Goal: Information Seeking & Learning: Learn about a topic

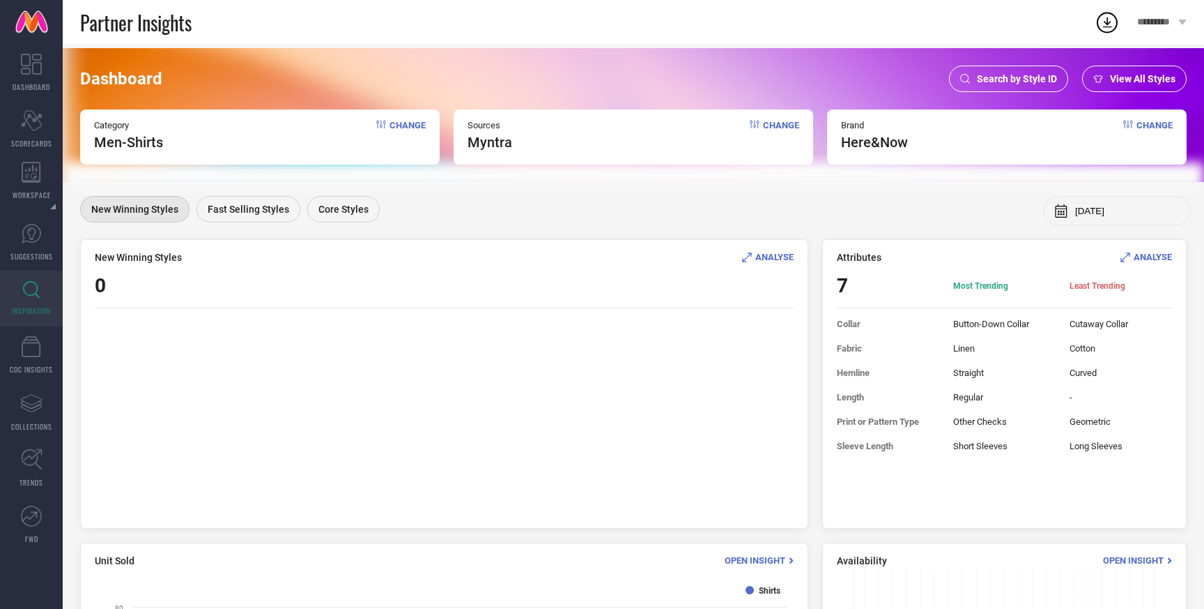
click at [1120, 74] on span "View All Styles" at bounding box center [1143, 78] width 66 height 11
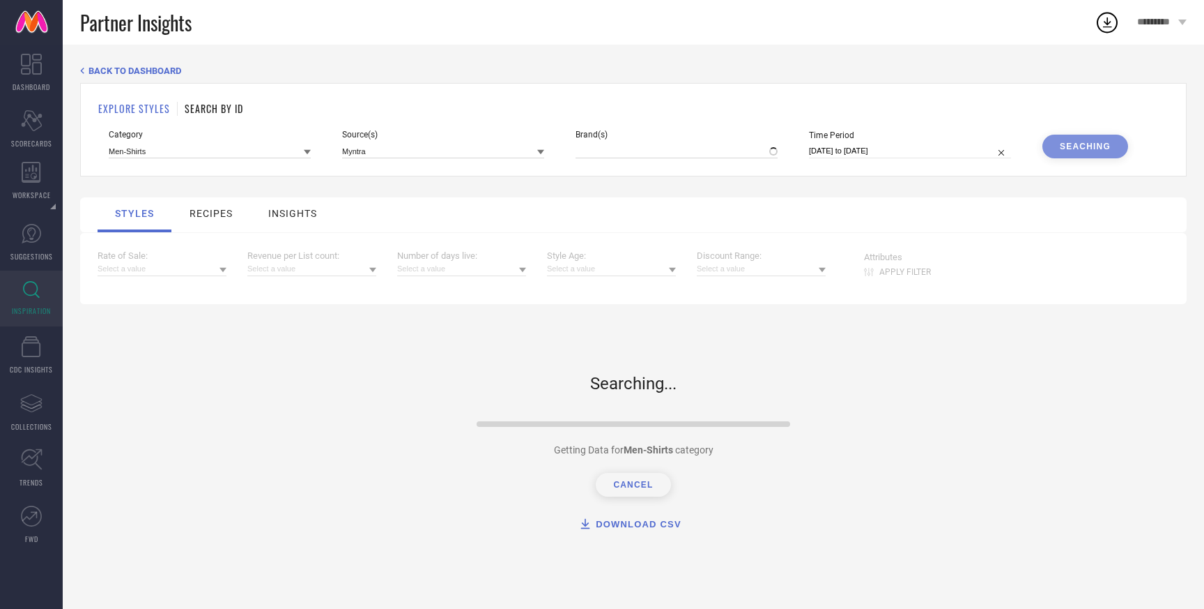
click at [622, 141] on div "Brand(s)" at bounding box center [677, 144] width 202 height 29
click at [620, 146] on input at bounding box center [677, 151] width 202 height 15
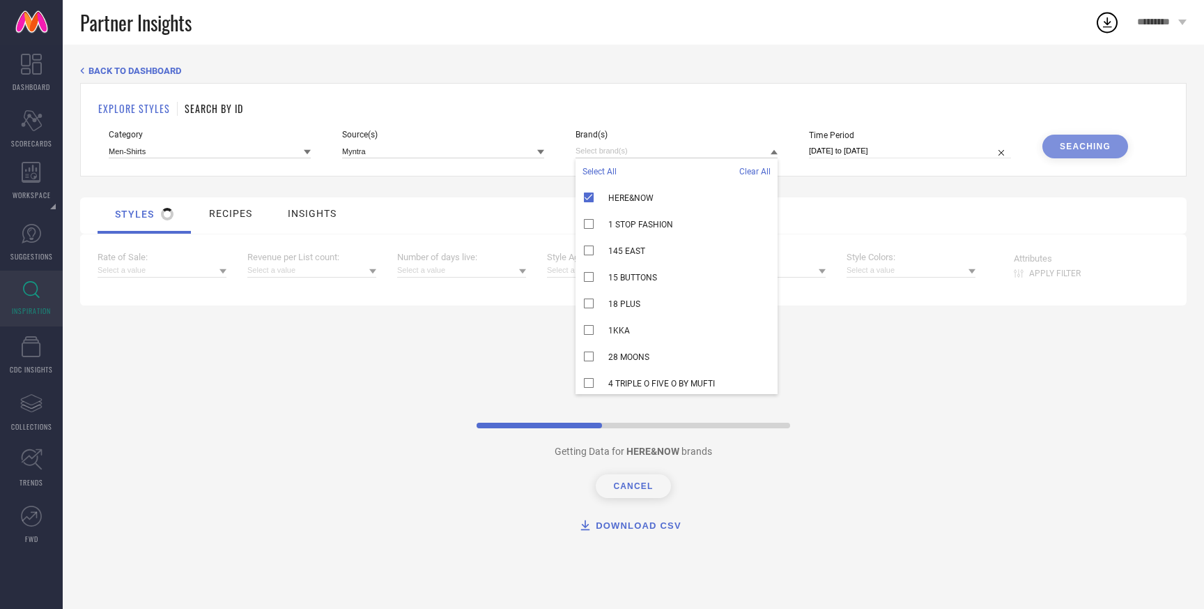
click at [597, 167] on span "Select All" at bounding box center [600, 172] width 34 height 10
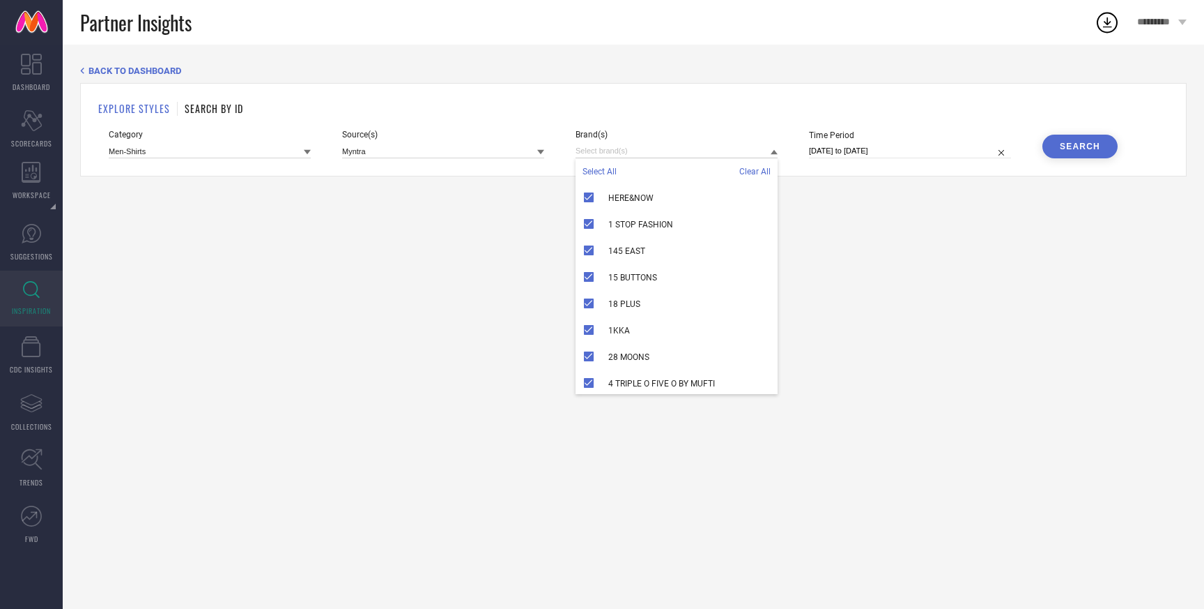
select select "8"
select select "2025"
select select "9"
select select "2025"
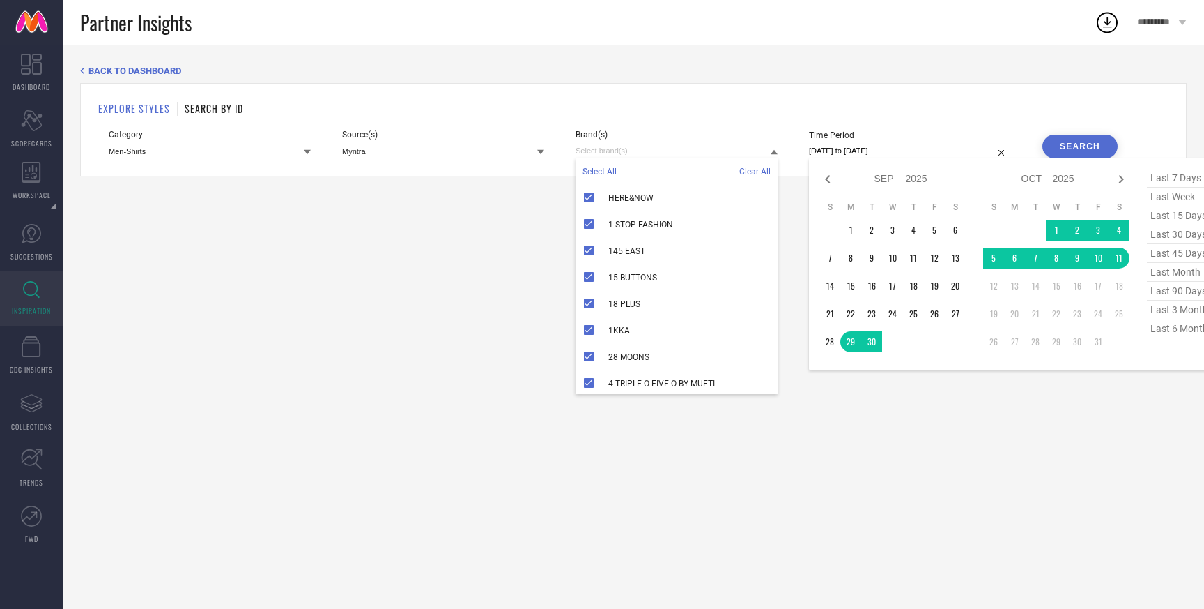
click at [896, 153] on input "[DATE] to [DATE]" at bounding box center [910, 151] width 202 height 15
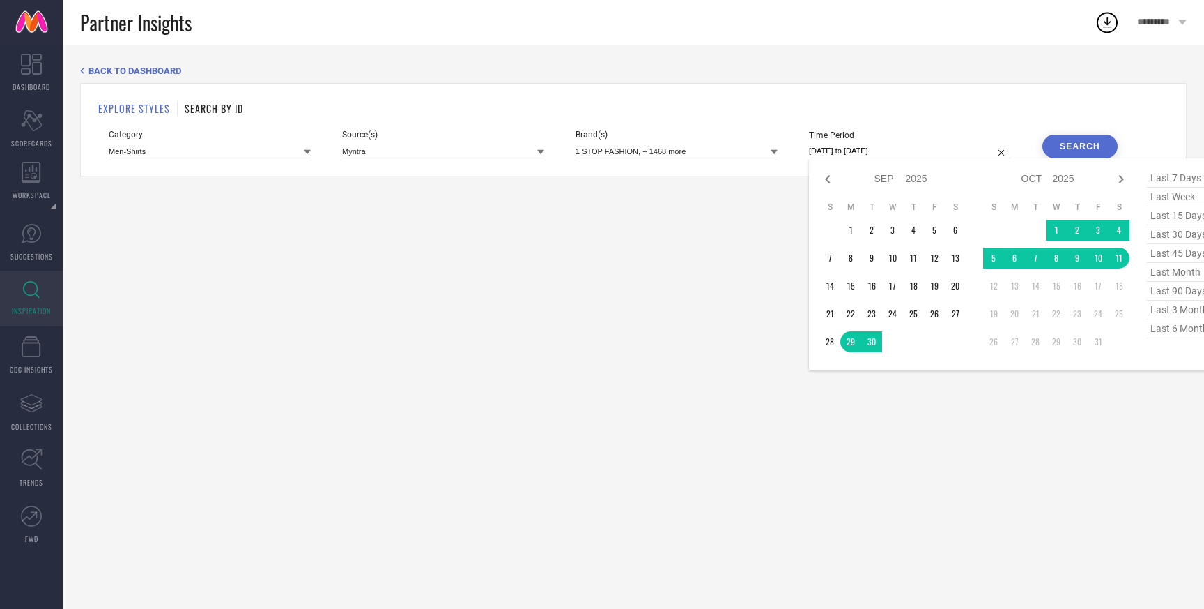
click at [1164, 256] on span "last 45 days" at bounding box center [1182, 253] width 70 height 19
type input "[DATE] to [DATE]"
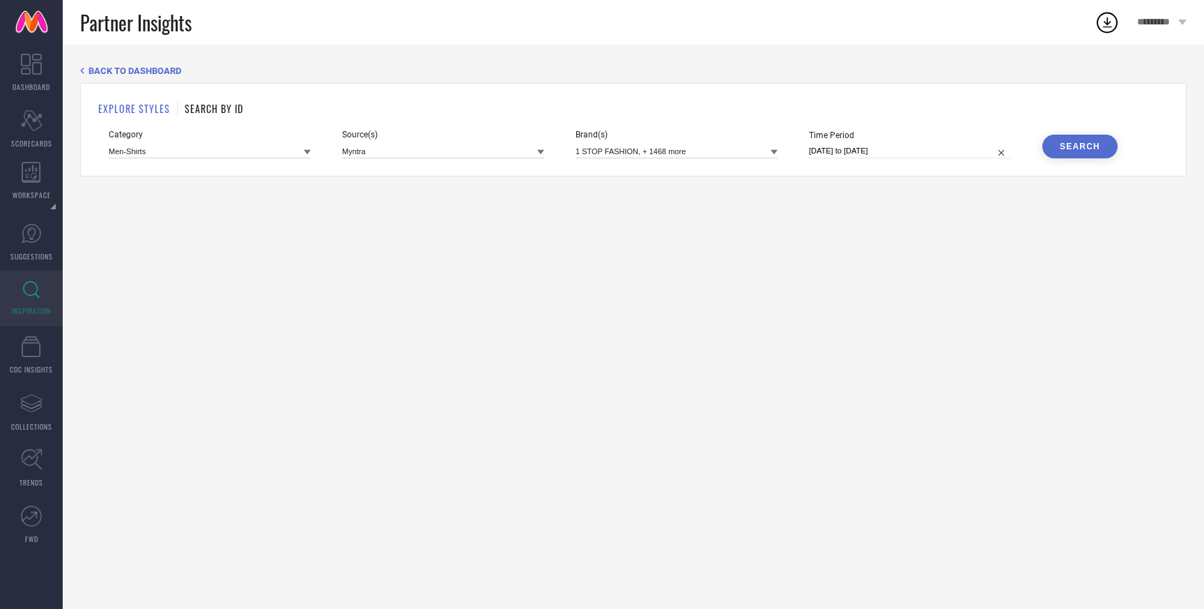
click at [1090, 148] on div "Search" at bounding box center [1080, 146] width 40 height 10
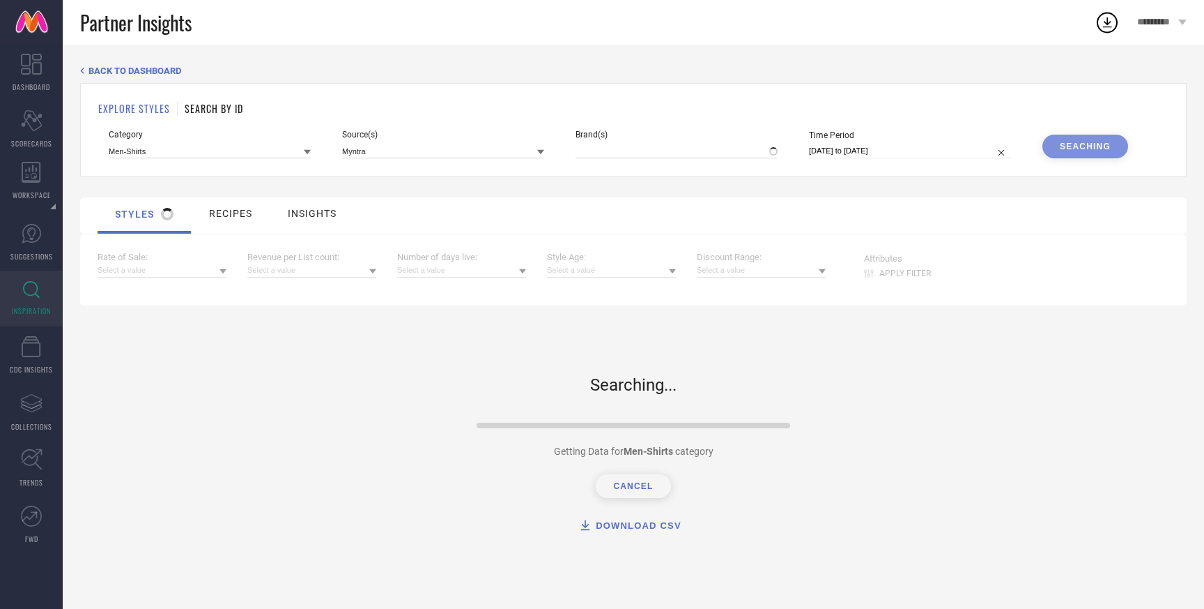
type input "1 STOP FASHION, + 1468 more"
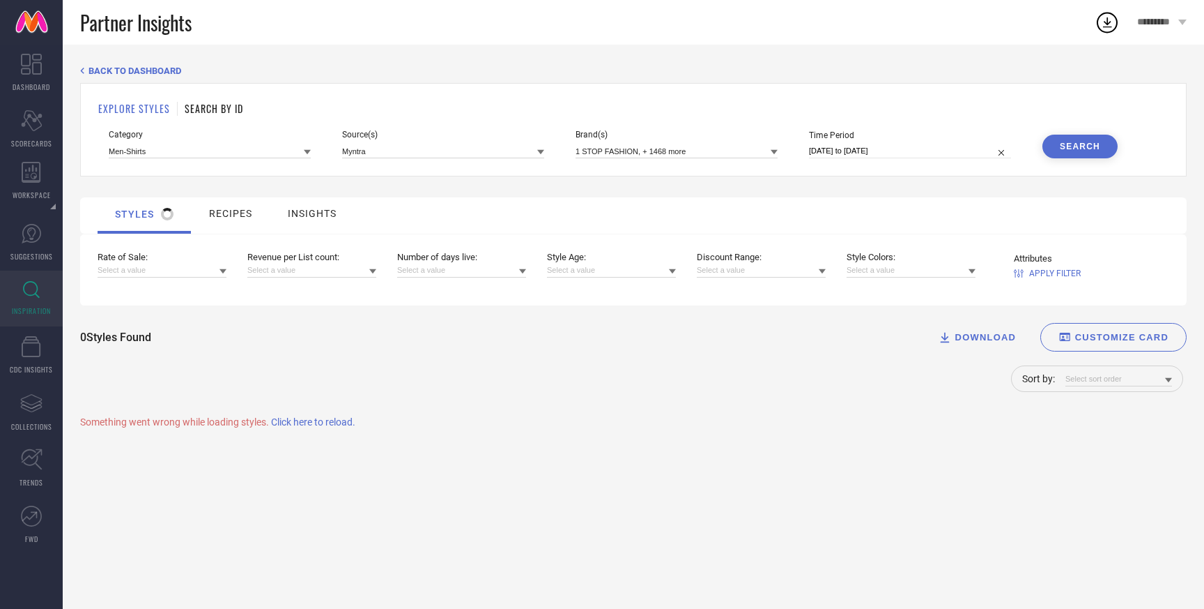
click at [306, 418] on span "Click here to reload." at bounding box center [313, 421] width 84 height 11
